Goal: Task Accomplishment & Management: Complete application form

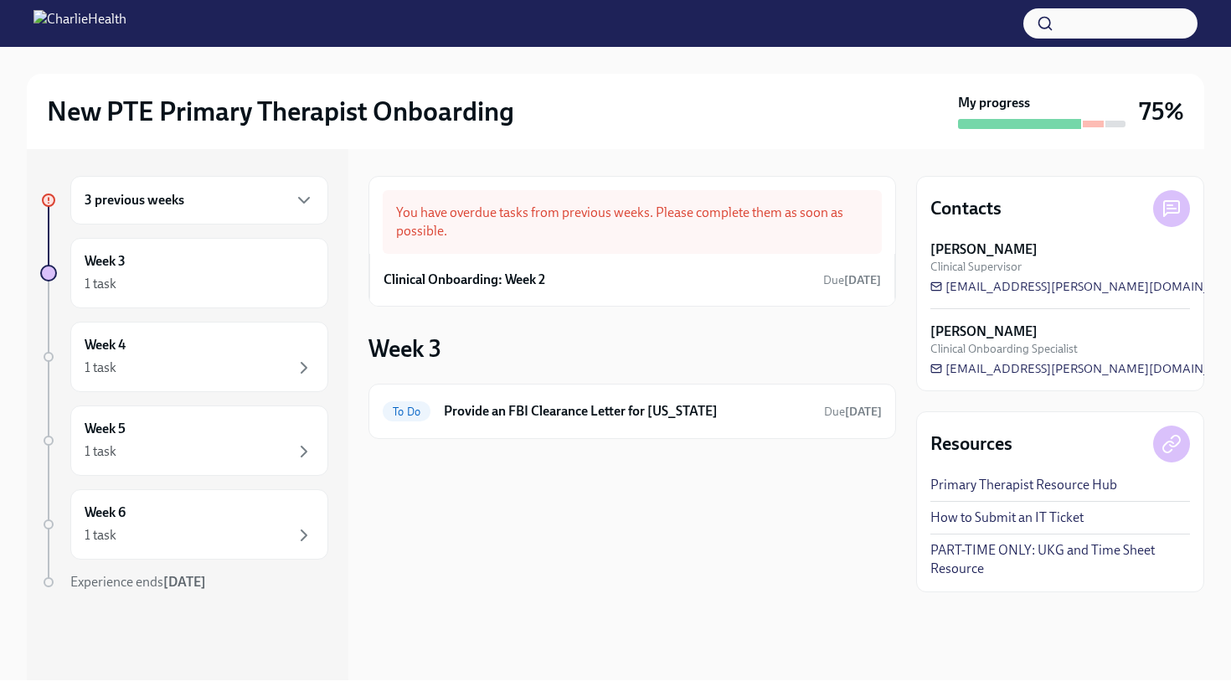
click at [740, 139] on div "New PTE Primary Therapist Onboarding My progress 75%" at bounding box center [615, 111] width 1177 height 75
click at [445, 240] on div "You have overdue tasks from previous weeks. Please complete them as soon as pos…" at bounding box center [632, 222] width 499 height 64
click at [471, 277] on h6 "Clinical Onboarding: Week 2" at bounding box center [465, 279] width 162 height 18
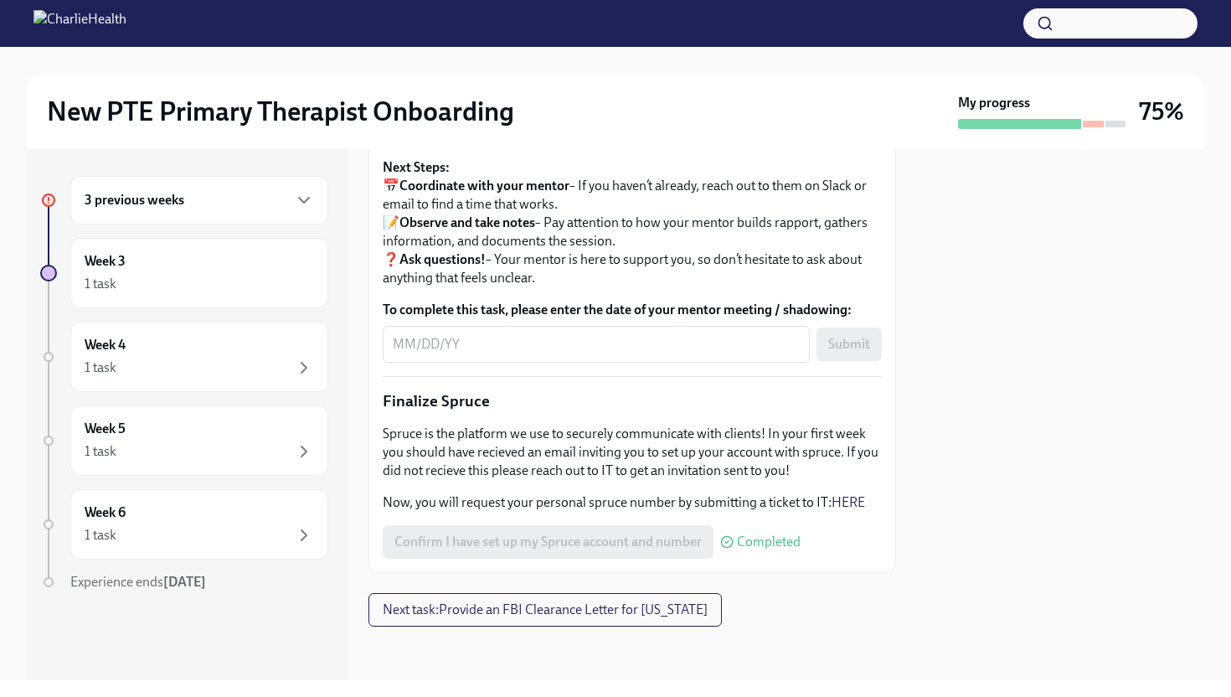
scroll to position [1834, 0]
click at [466, 354] on textarea "To complete this task, please enter the date of your mentor meeting / shadowing:" at bounding box center [596, 344] width 407 height 20
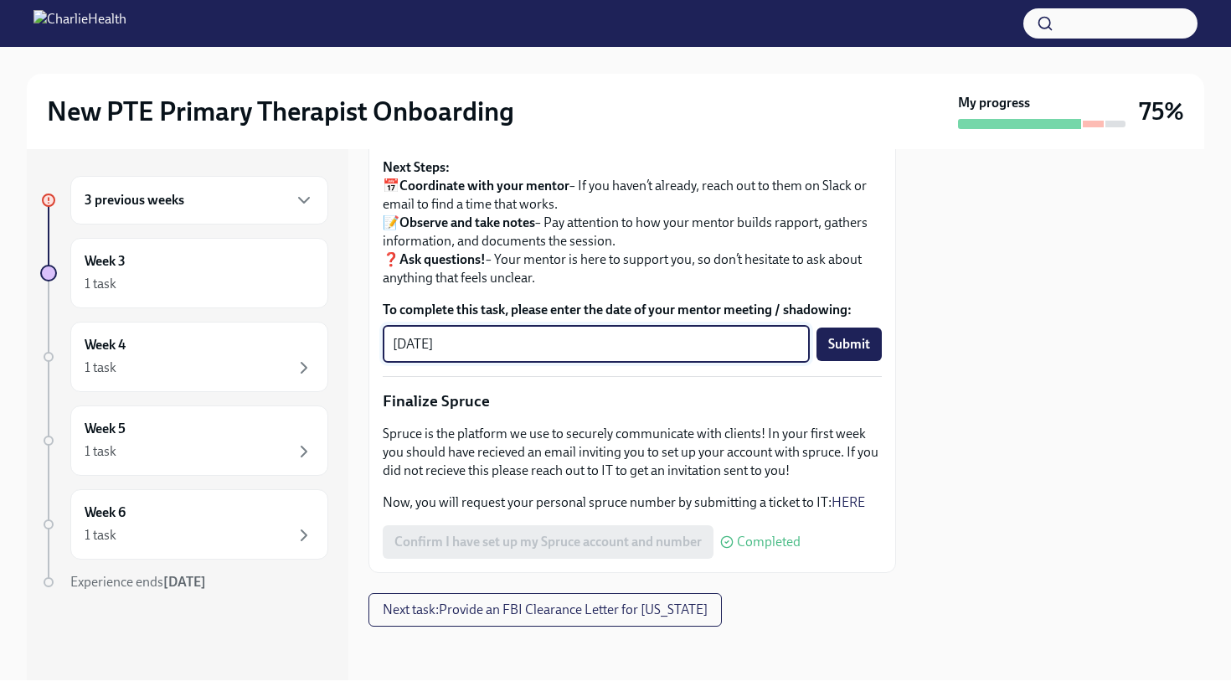
type textarea "[DATE]"
click at [945, 489] on div at bounding box center [1060, 414] width 288 height 531
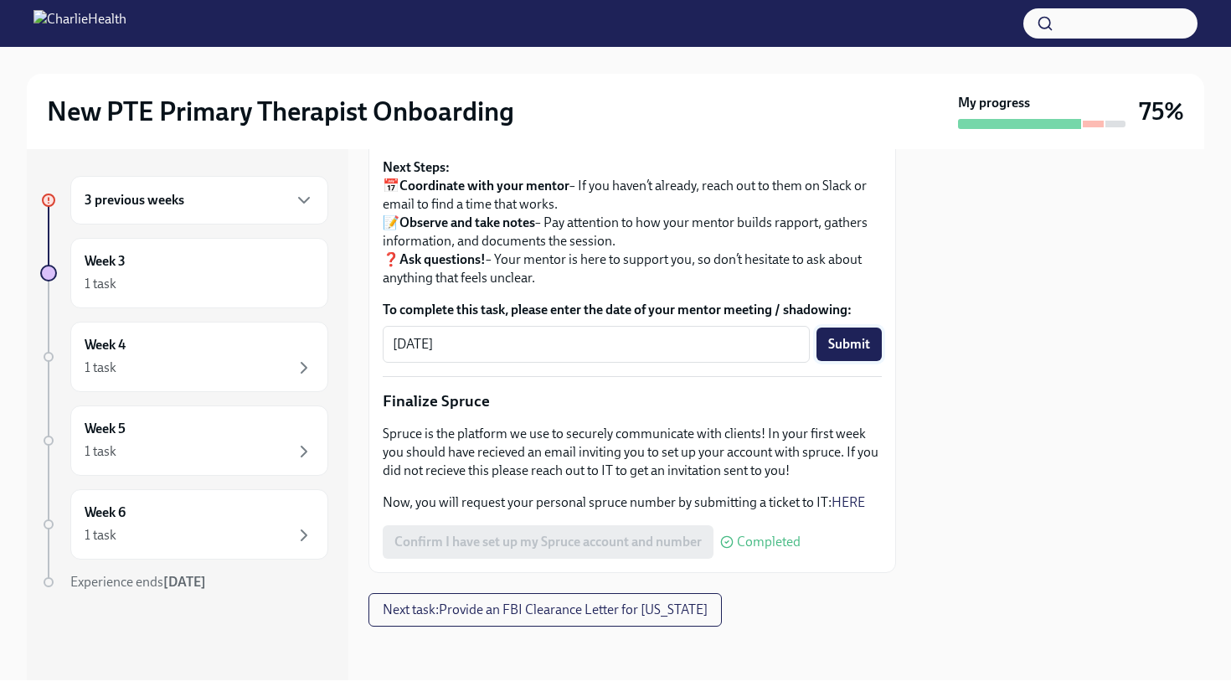
click at [855, 353] on span "Submit" at bounding box center [849, 344] width 42 height 17
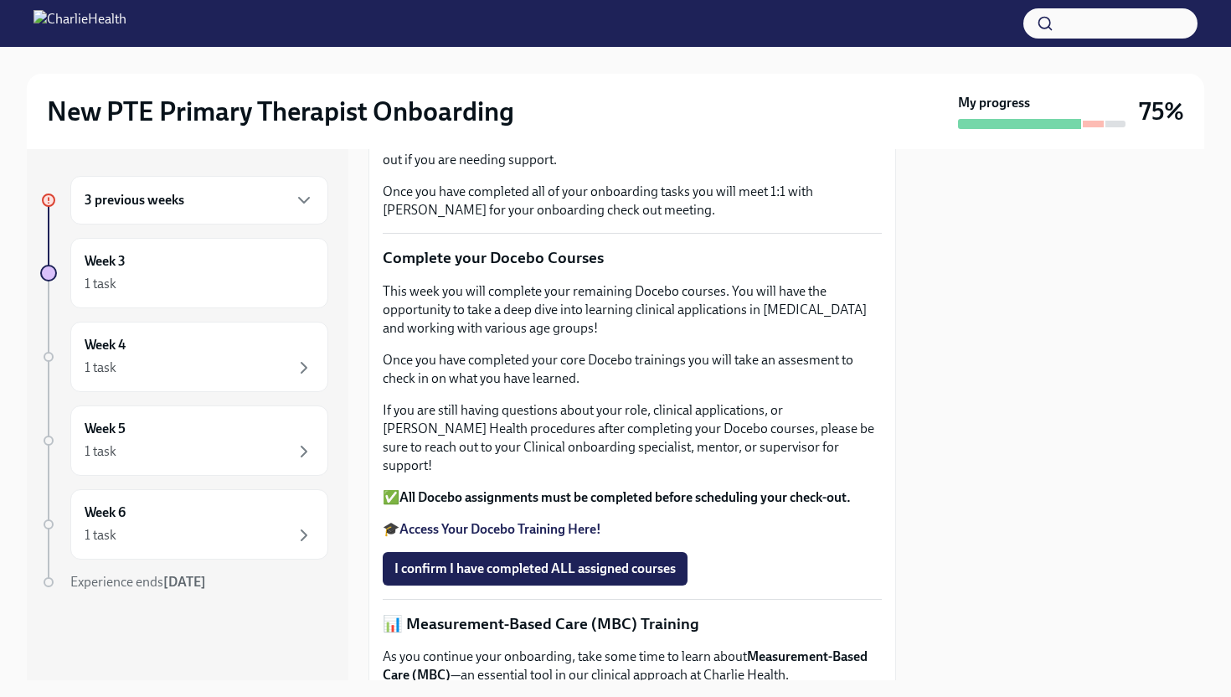
scroll to position [0, 0]
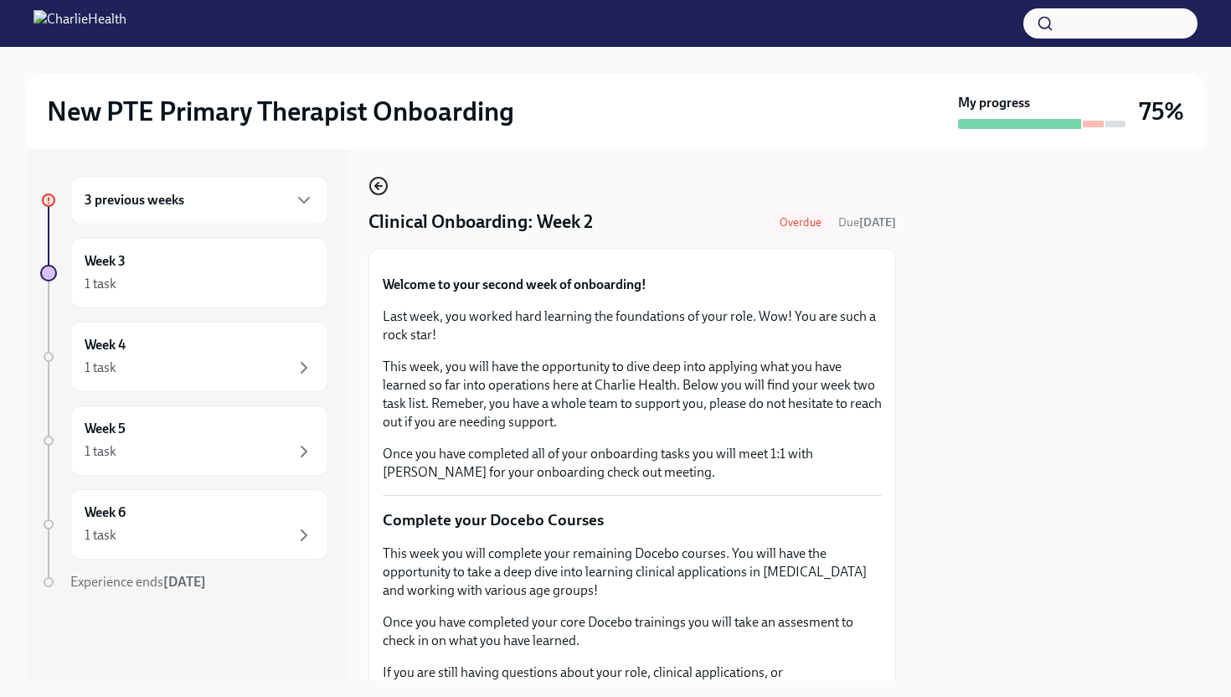
click at [377, 186] on icon "button" at bounding box center [378, 186] width 7 height 0
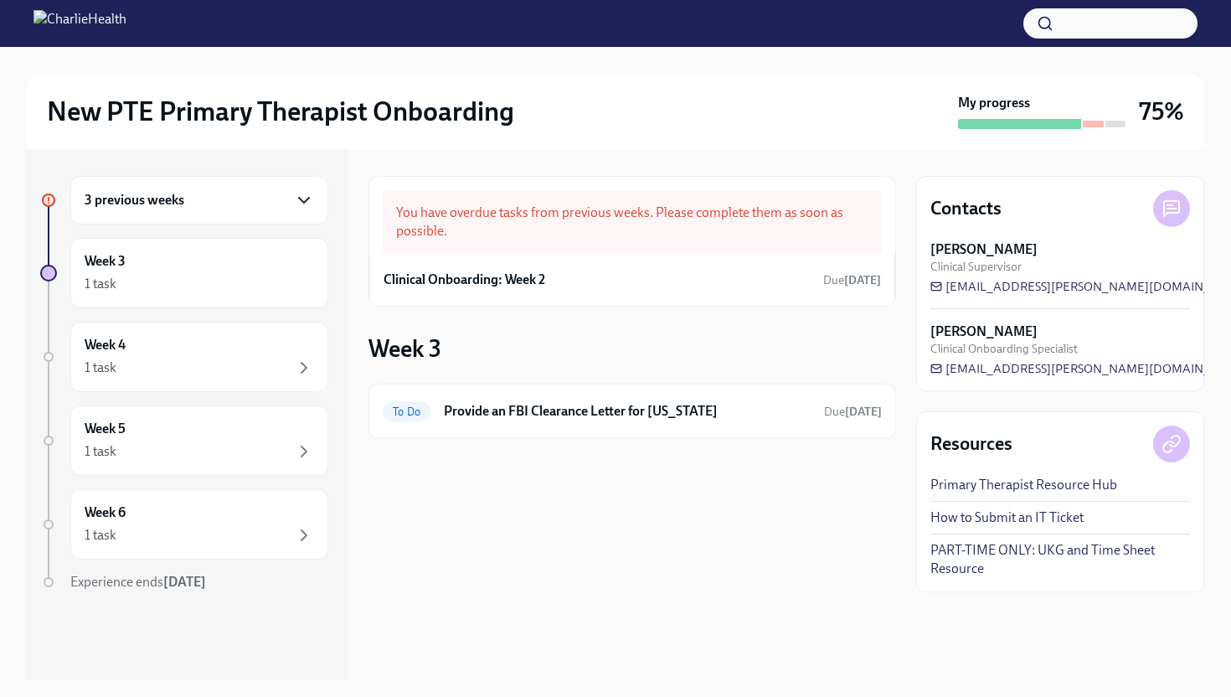
click at [299, 195] on icon "button" at bounding box center [304, 200] width 20 height 20
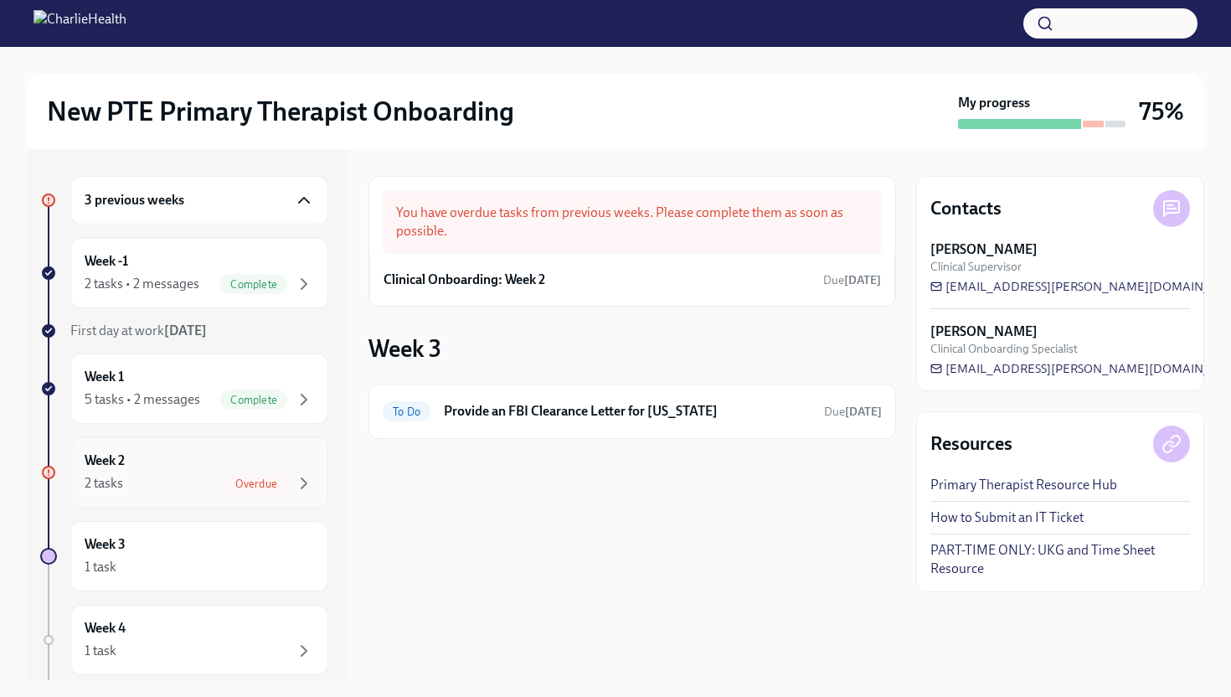
click at [265, 478] on span "Overdue" at bounding box center [256, 483] width 62 height 13
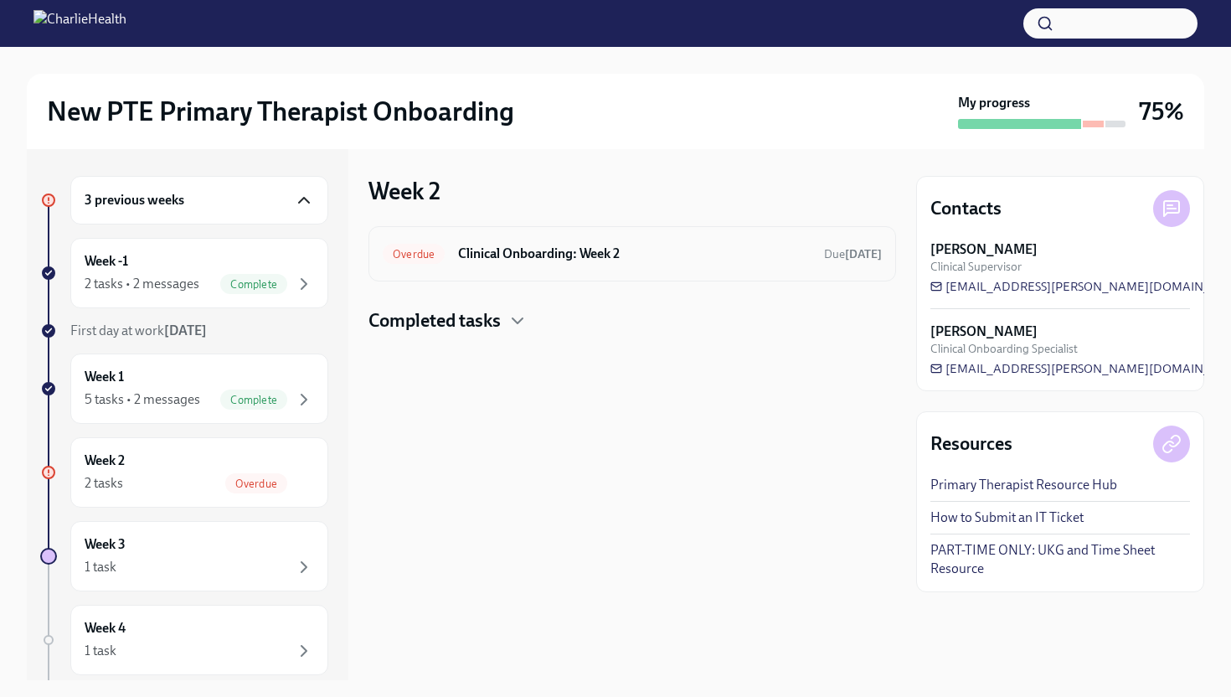
click at [601, 254] on h6 "Clinical Onboarding: Week 2" at bounding box center [634, 254] width 353 height 18
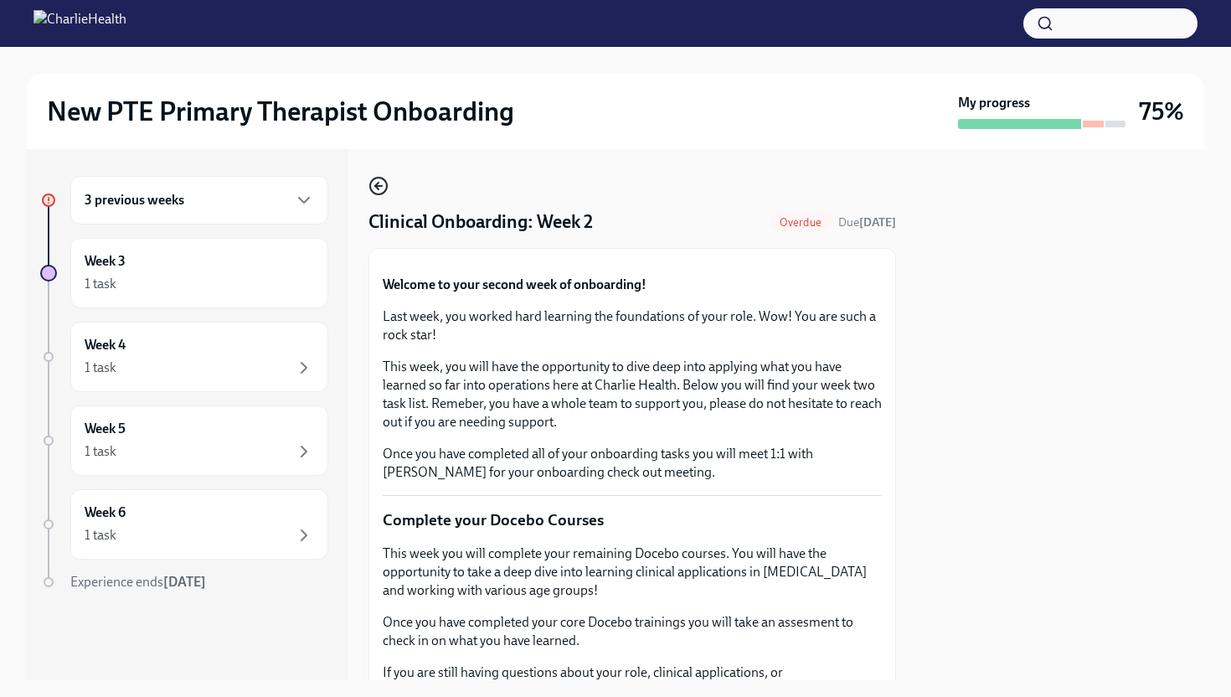
click at [380, 188] on icon "button" at bounding box center [378, 186] width 20 height 20
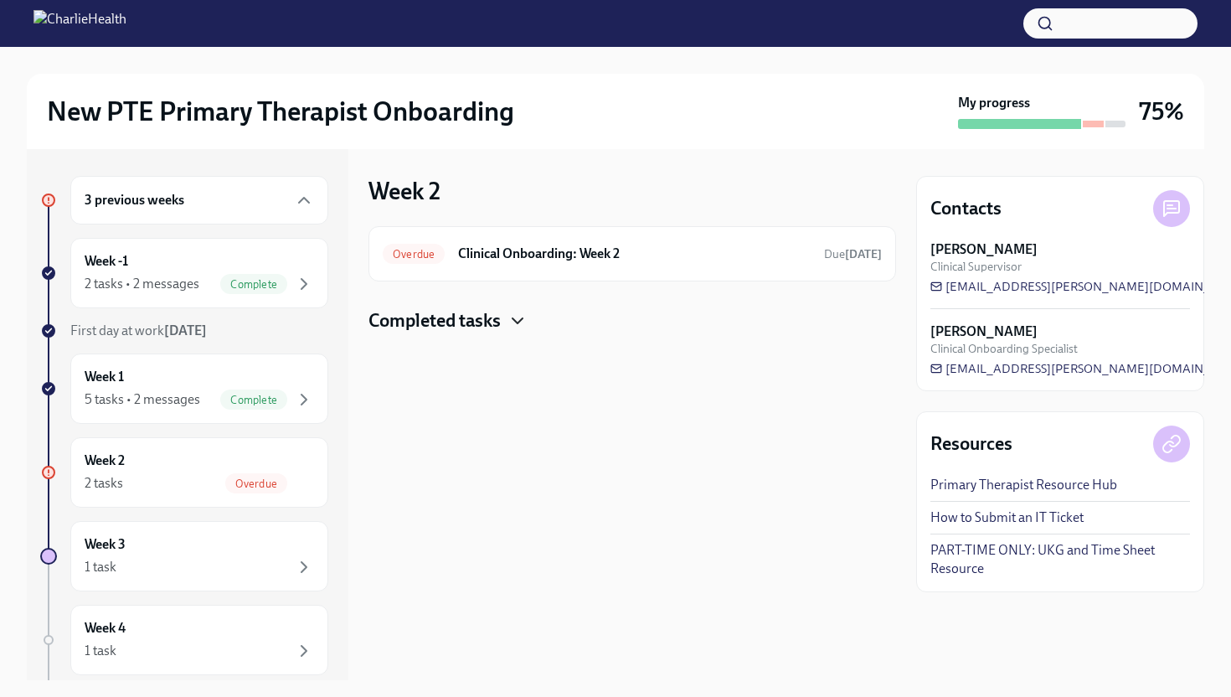
click at [518, 318] on icon "button" at bounding box center [517, 321] width 20 height 20
click at [284, 482] on span "Overdue" at bounding box center [256, 483] width 62 height 13
click at [537, 250] on h6 "Clinical Onboarding: Week 2" at bounding box center [634, 254] width 353 height 18
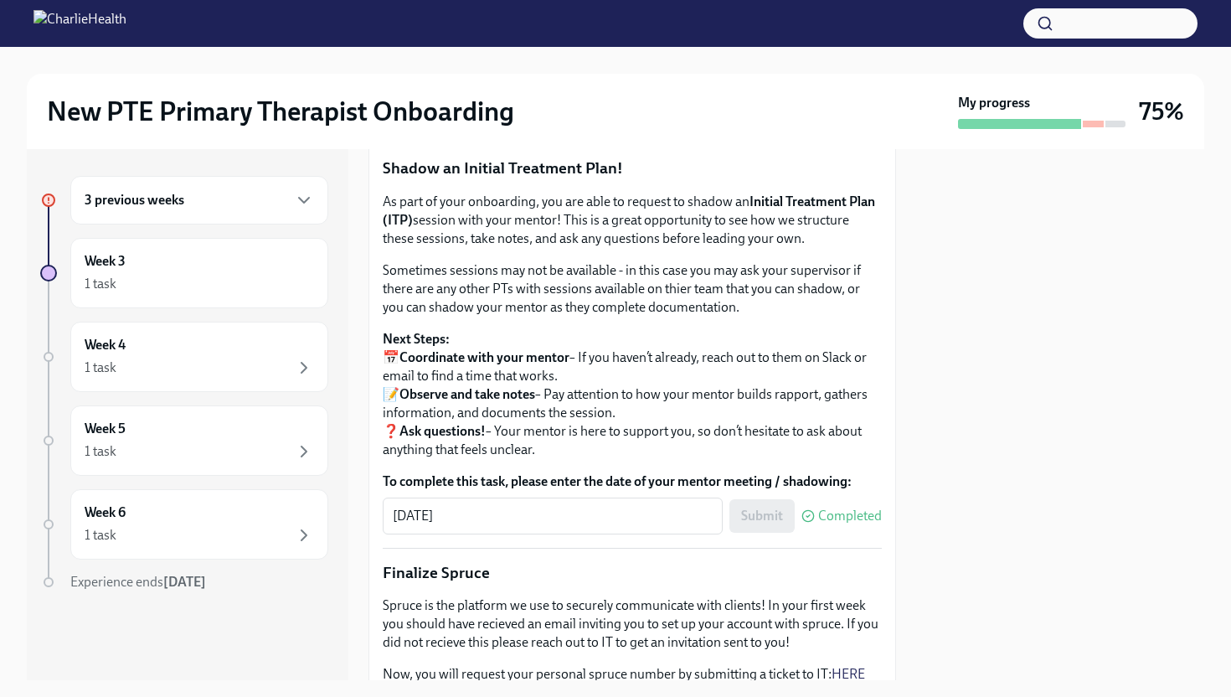
scroll to position [1574, 0]
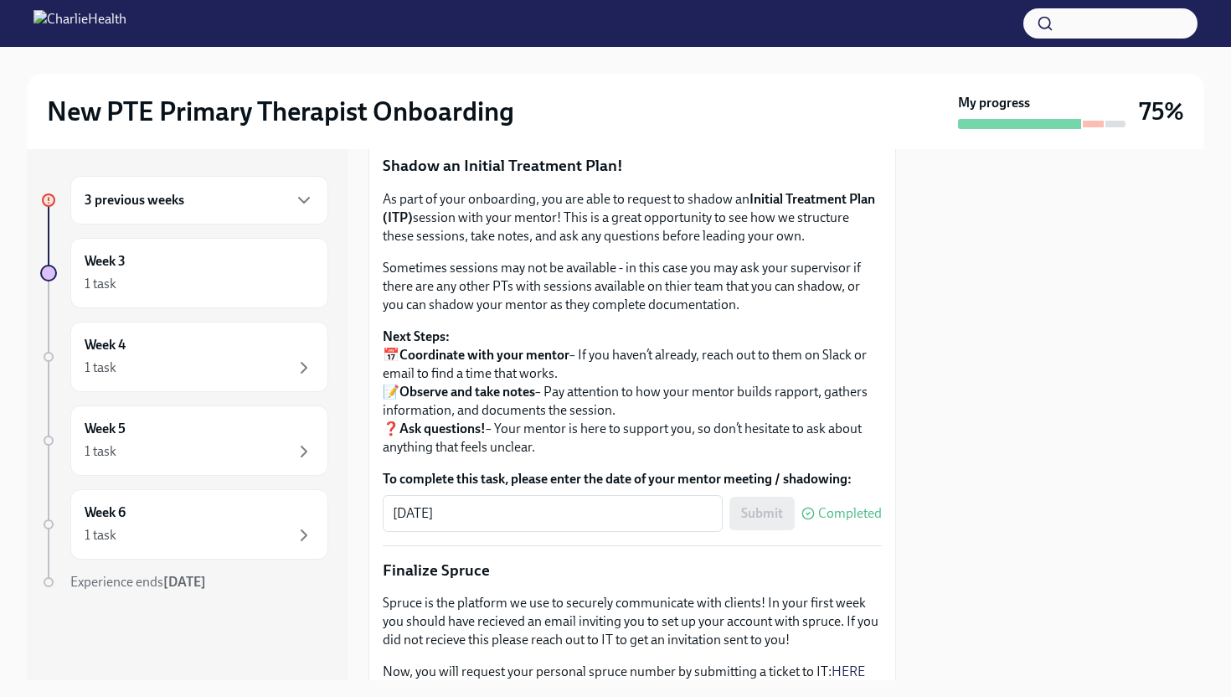
click at [569, 25] on span "Onboarding Mock Treatment Plan" at bounding box center [501, 16] width 214 height 17
